Goal: Task Accomplishment & Management: Use online tool/utility

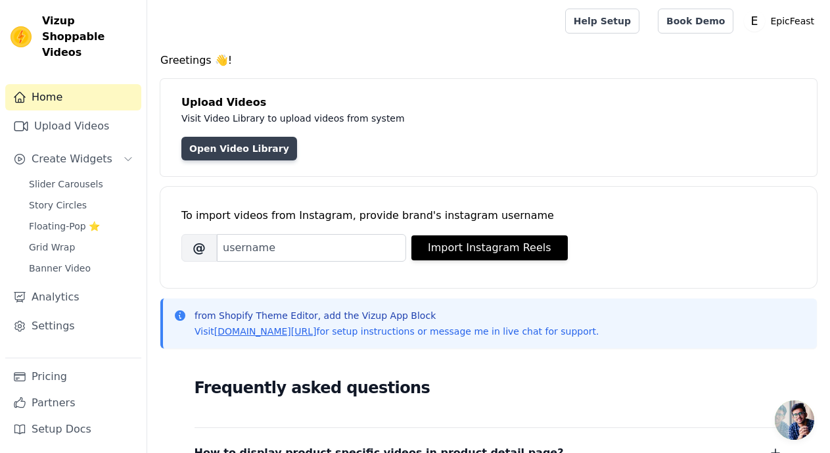
click at [243, 155] on link "Open Video Library" at bounding box center [239, 149] width 116 height 24
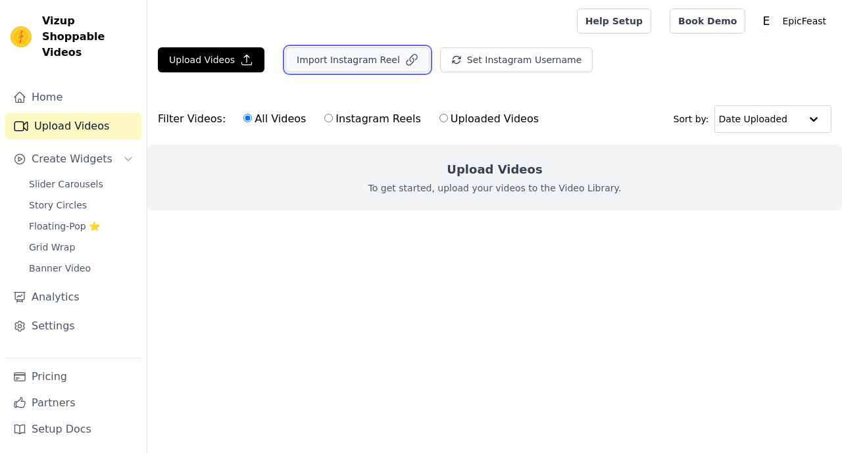
click at [365, 55] on button "Import Instagram Reel" at bounding box center [357, 59] width 144 height 25
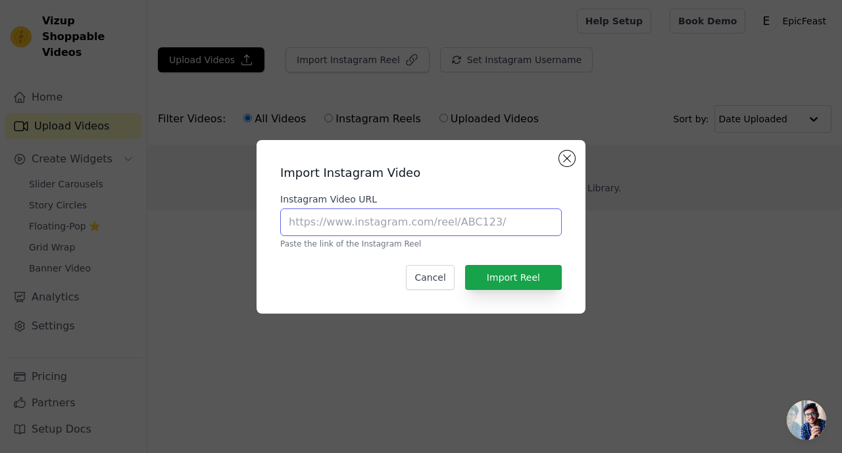
click at [400, 224] on input "Instagram Video URL" at bounding box center [420, 222] width 281 height 28
click at [439, 271] on button "Cancel" at bounding box center [430, 277] width 48 height 25
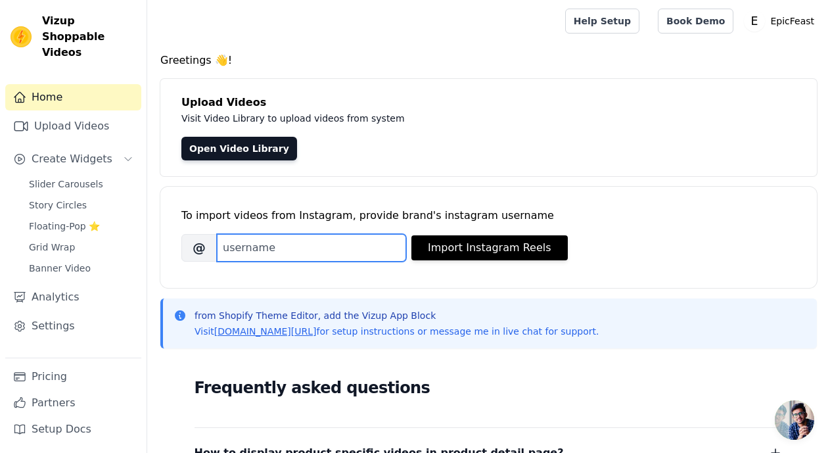
click at [246, 246] on input "Brand's Instagram Username" at bounding box center [311, 248] width 189 height 28
type input "minecraft"
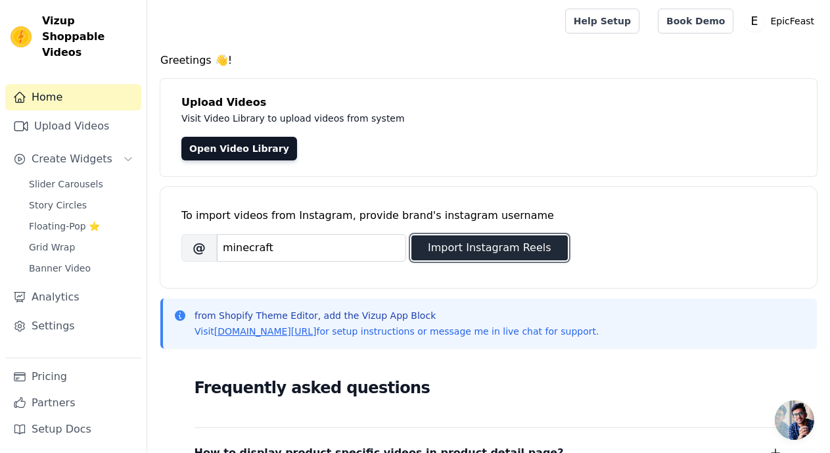
click at [468, 245] on button "Import Instagram Reels" at bounding box center [490, 247] width 156 height 25
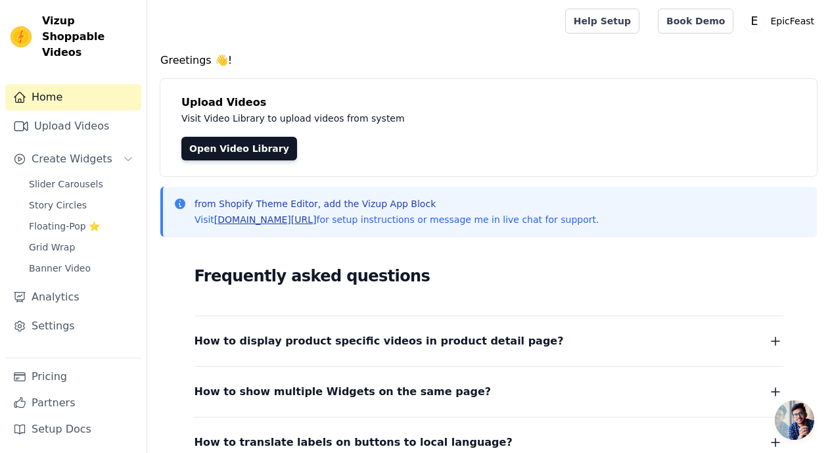
click at [241, 218] on link "vizupcommerce.com/docs" at bounding box center [265, 219] width 103 height 11
